Goal: Transaction & Acquisition: Purchase product/service

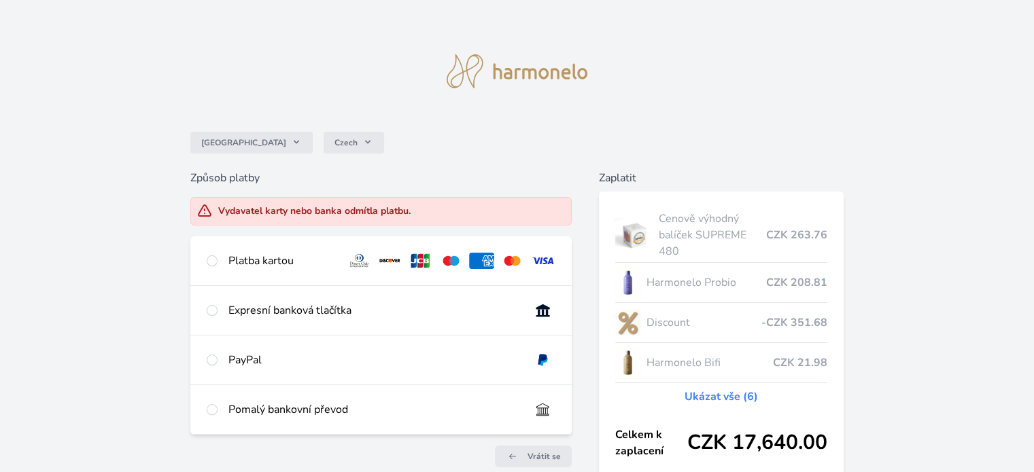
click at [276, 270] on div "Platba kartou" at bounding box center [380, 261] width 381 height 49
radio input "true"
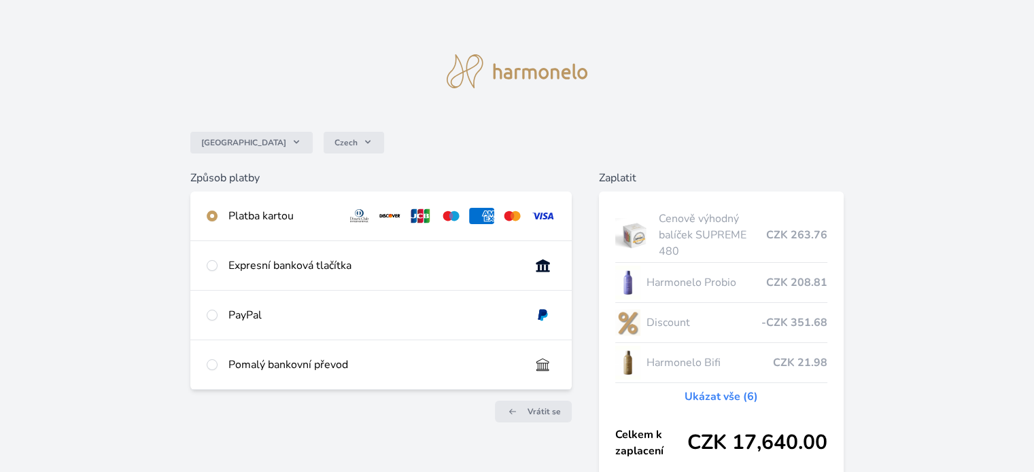
scroll to position [96, 0]
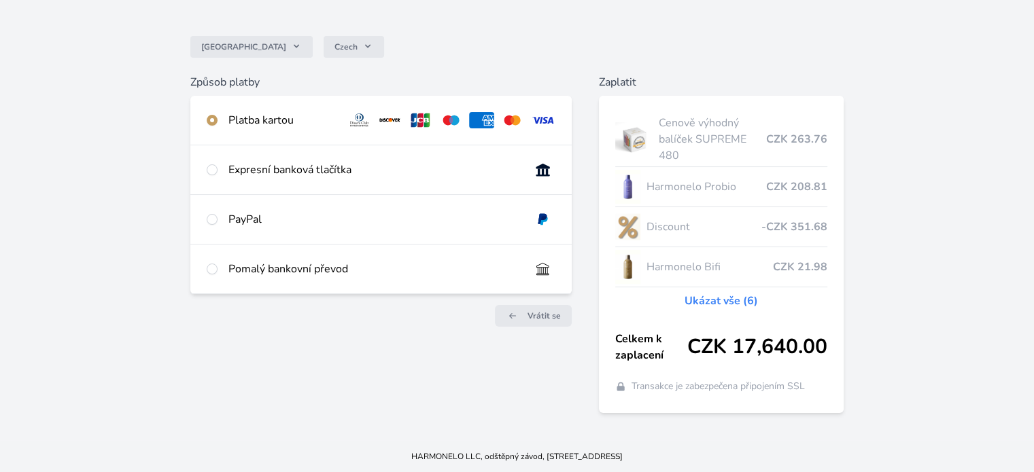
click at [256, 121] on div "Platba kartou" at bounding box center [281, 120] width 107 height 16
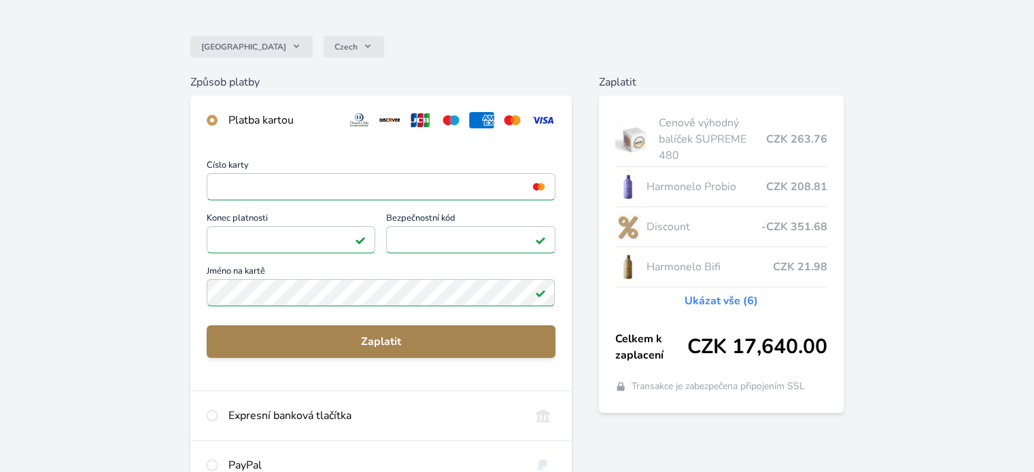
click at [413, 335] on span "Zaplatit" at bounding box center [381, 342] width 326 height 16
